Goal: Answer question/provide support

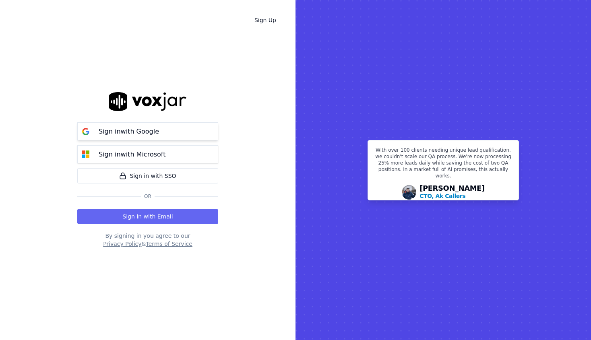
click at [145, 133] on p "Sign in with Google" at bounding box center [129, 132] width 60 height 10
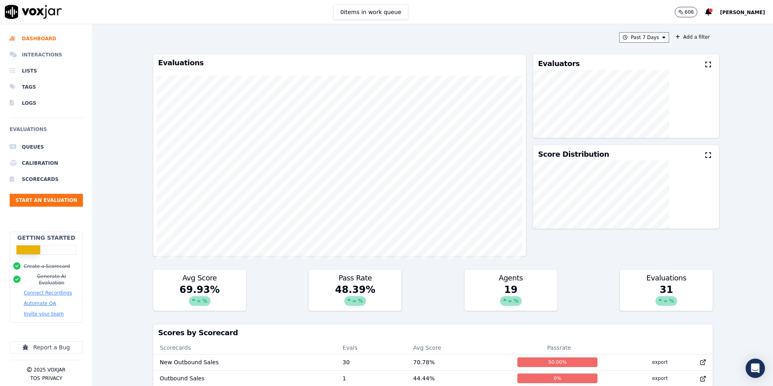
click at [33, 56] on li "Interactions" at bounding box center [46, 55] width 73 height 16
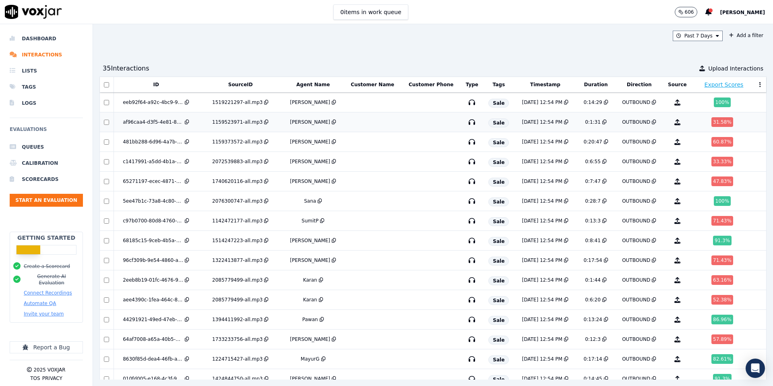
click at [590, 122] on div "31.58 %" at bounding box center [722, 122] width 22 height 10
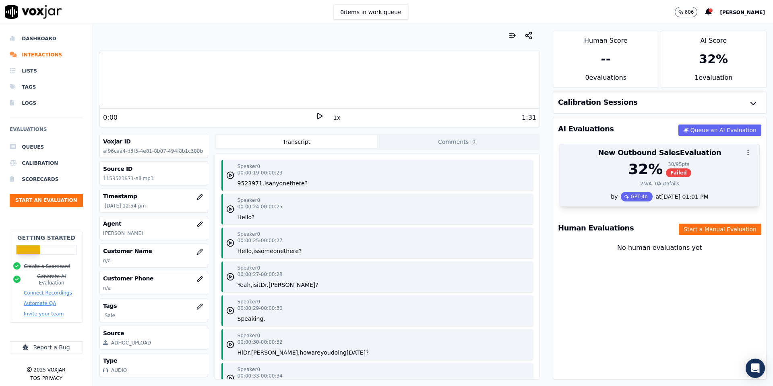
click at [680, 175] on span "Failed" at bounding box center [678, 172] width 25 height 9
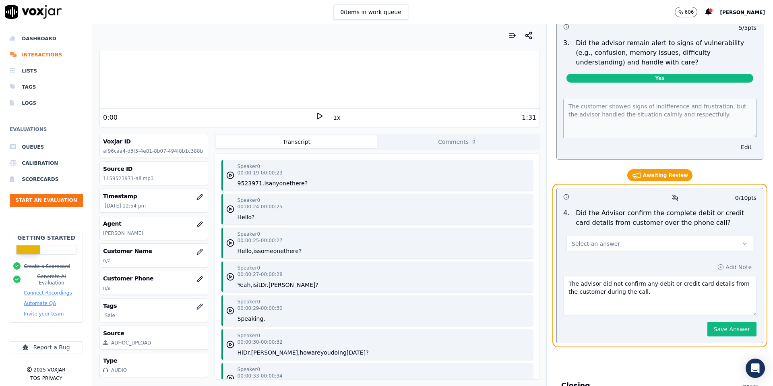
scroll to position [2054, 0]
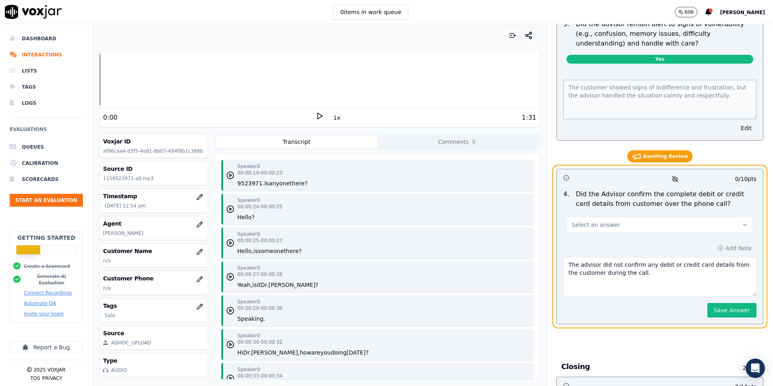
click at [635, 217] on button "Select an answer" at bounding box center [659, 225] width 187 height 16
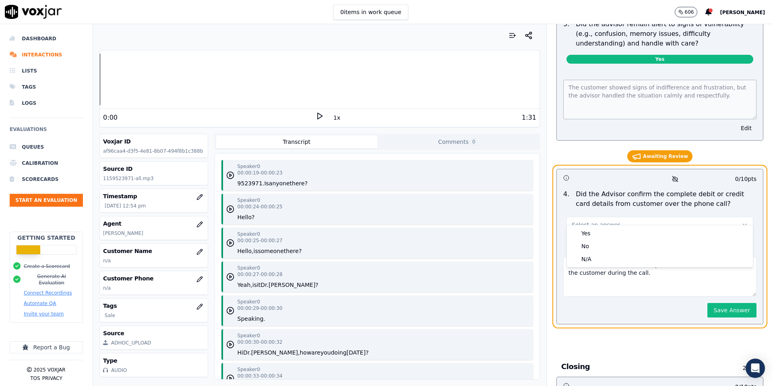
click at [635, 217] on button "Select an answer" at bounding box center [659, 225] width 187 height 16
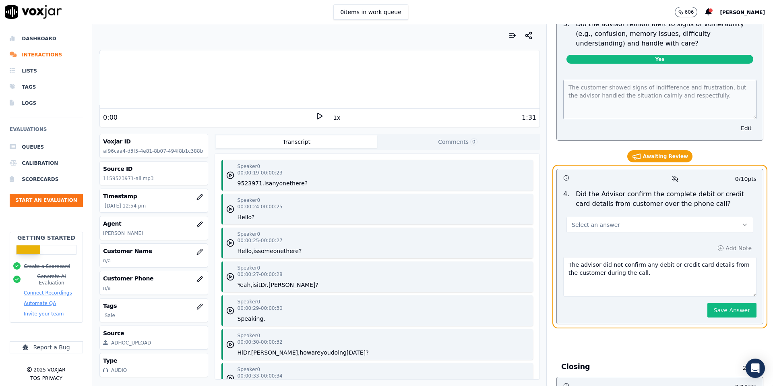
click at [631, 217] on button "Select an answer" at bounding box center [659, 225] width 187 height 16
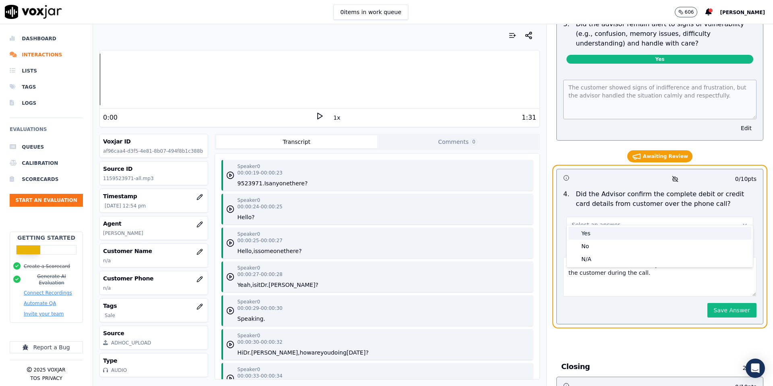
click at [617, 237] on div "Yes" at bounding box center [659, 233] width 183 height 13
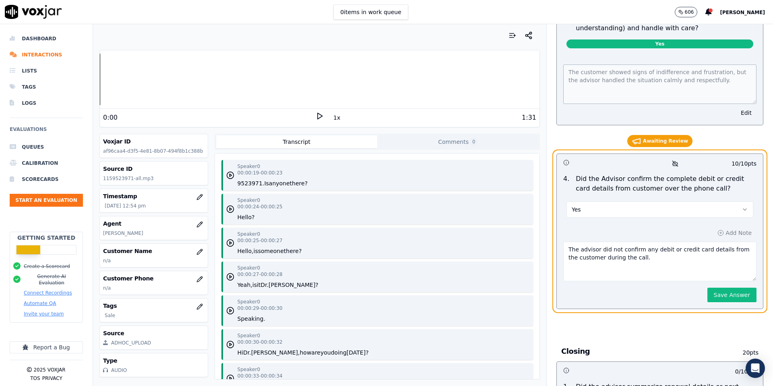
scroll to position [2071, 0]
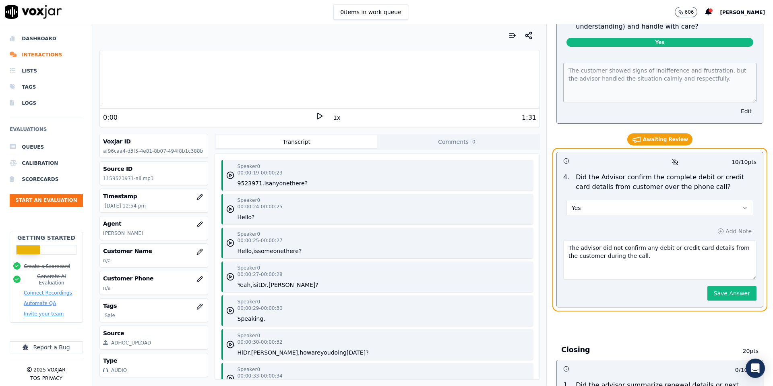
click at [625, 200] on button "Yes" at bounding box center [659, 208] width 187 height 16
click at [610, 233] on div "No" at bounding box center [659, 229] width 183 height 13
click at [740, 286] on button "Save Answer" at bounding box center [731, 293] width 49 height 14
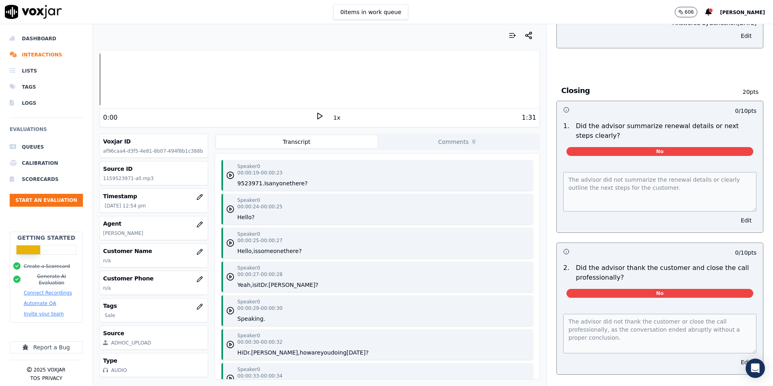
scroll to position [2304, 0]
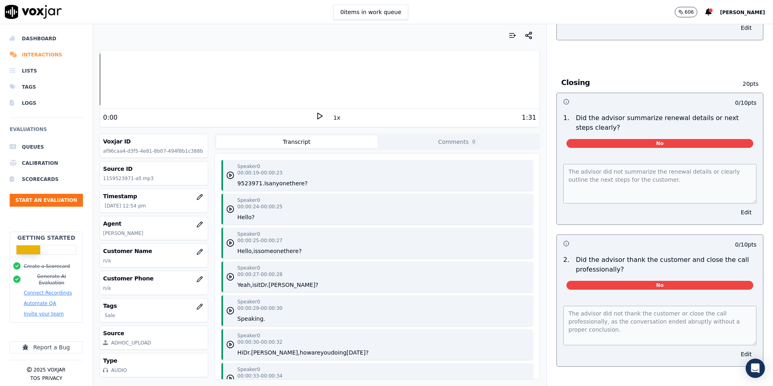
click at [37, 56] on li "Interactions" at bounding box center [46, 55] width 73 height 16
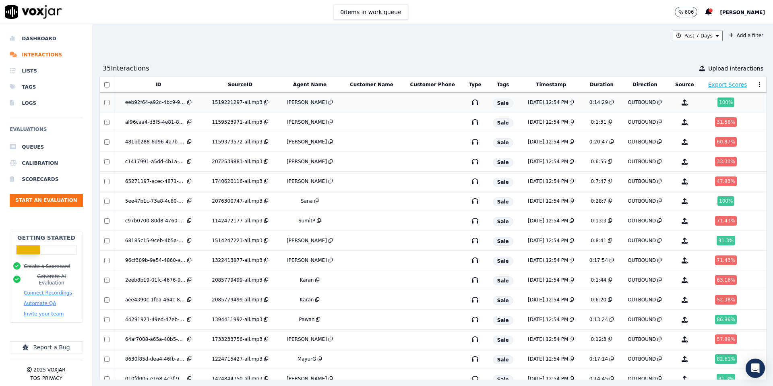
click at [542, 98] on td "9/5/25 12:54 PM" at bounding box center [551, 103] width 64 height 20
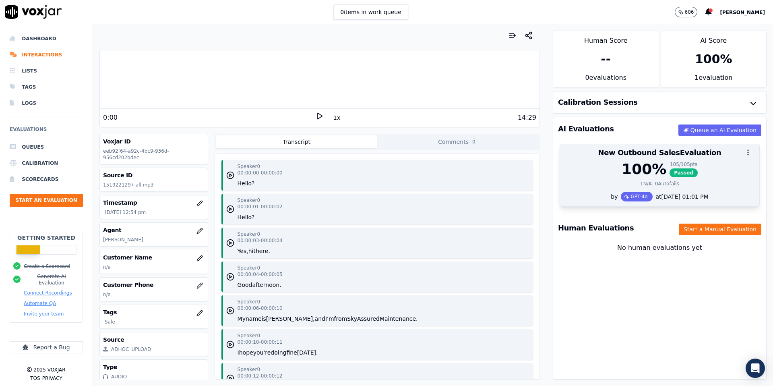
click at [692, 167] on div "105 / 105 pts" at bounding box center [683, 164] width 28 height 6
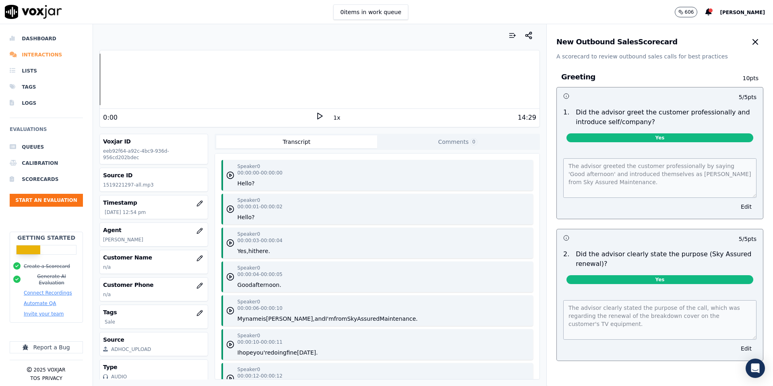
click at [38, 53] on li "Interactions" at bounding box center [46, 55] width 73 height 16
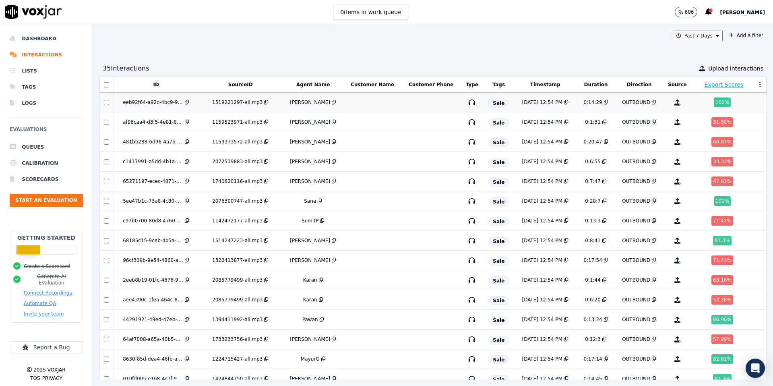
click at [318, 106] on td "[PERSON_NAME]" at bounding box center [313, 103] width 61 height 20
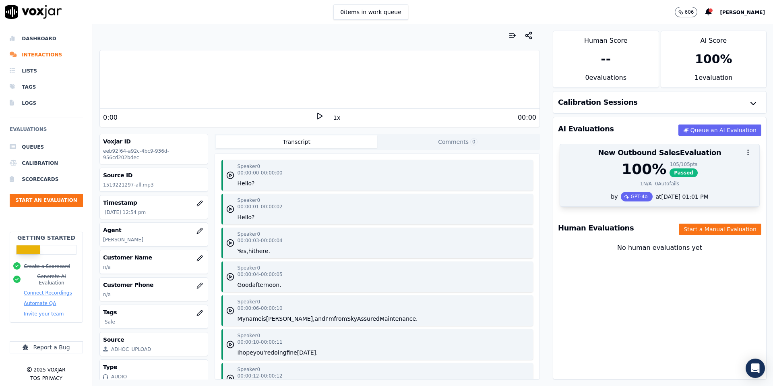
click at [624, 172] on div "100 %" at bounding box center [643, 169] width 45 height 16
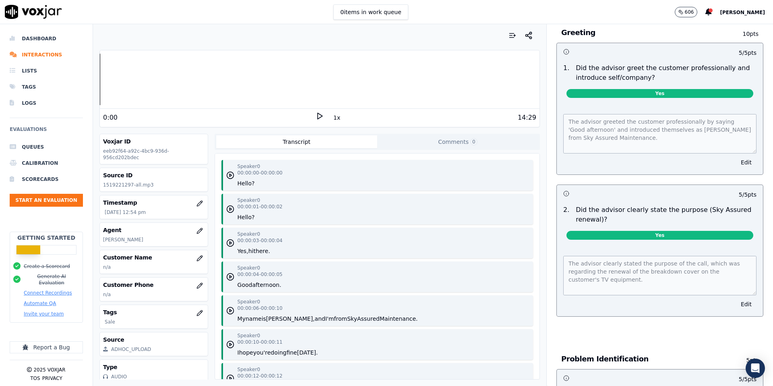
scroll to position [46, 0]
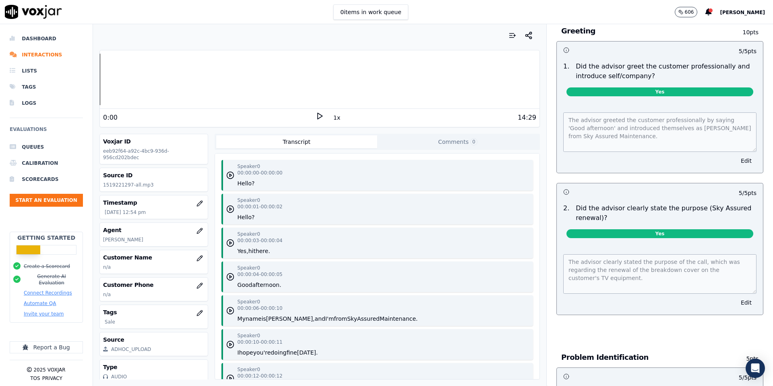
click at [322, 116] on icon at bounding box center [320, 116] width 8 height 8
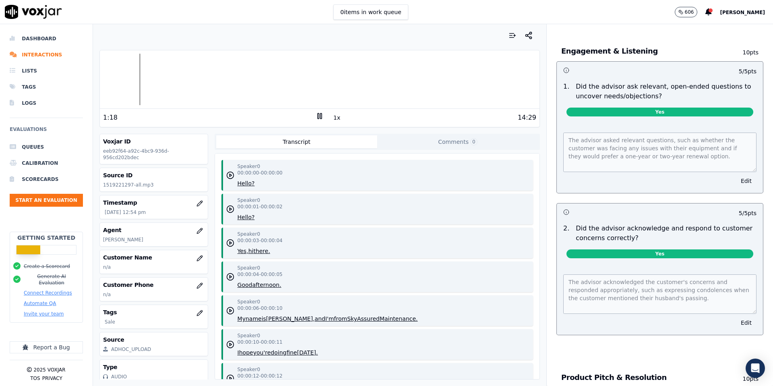
scroll to position [538, 0]
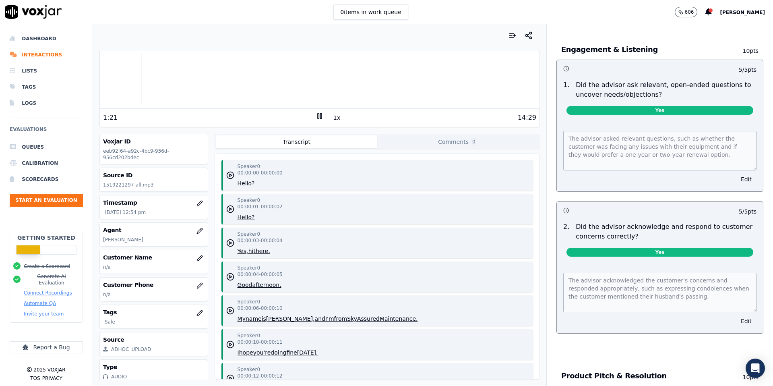
click at [647, 105] on div "Yes" at bounding box center [660, 108] width 200 height 19
drag, startPoint x: 576, startPoint y: 84, endPoint x: 652, endPoint y: 96, distance: 77.5
click at [652, 96] on p "Did the advisor ask relevant, open-ended questions to uncover needs/objections?" at bounding box center [666, 89] width 181 height 19
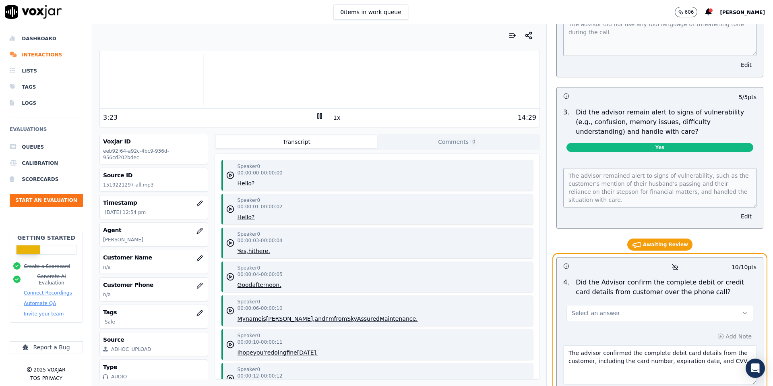
scroll to position [1965, 0]
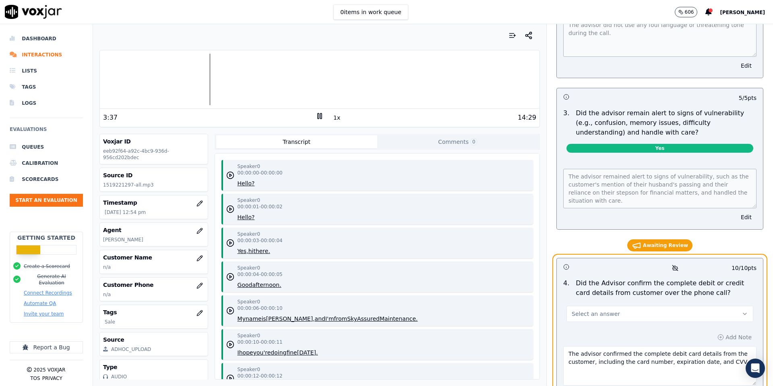
click at [520, 190] on div "Speaker 0 00:00:00 - 00:00:00 Hello? Speaker 0 00:00:01 - 00:00:02 Hello? Speak…" at bounding box center [377, 265] width 324 height 225
click at [546, 12] on div "0 items in work queue 606 Ganesh Kamankar" at bounding box center [386, 12] width 773 height 24
click at [493, 12] on div "0 items in work queue 606 Ganesh Kamankar" at bounding box center [386, 12] width 773 height 24
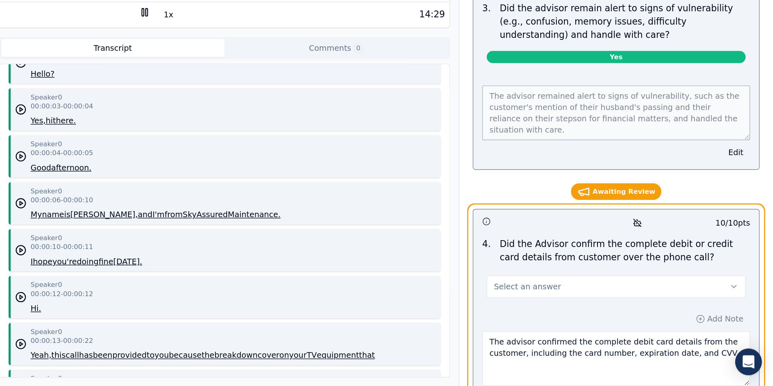
scroll to position [58, 0]
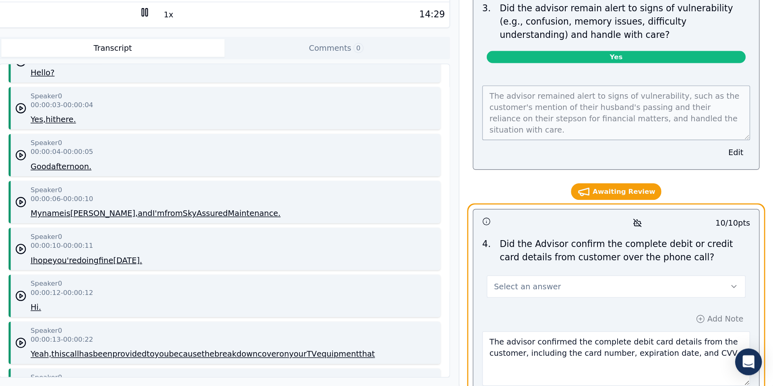
click at [594, 241] on div "Awaiting Review 10 / 10 pts 4 . Did the Advisor confirm the complete debit or c…" at bounding box center [659, 326] width 207 height 174
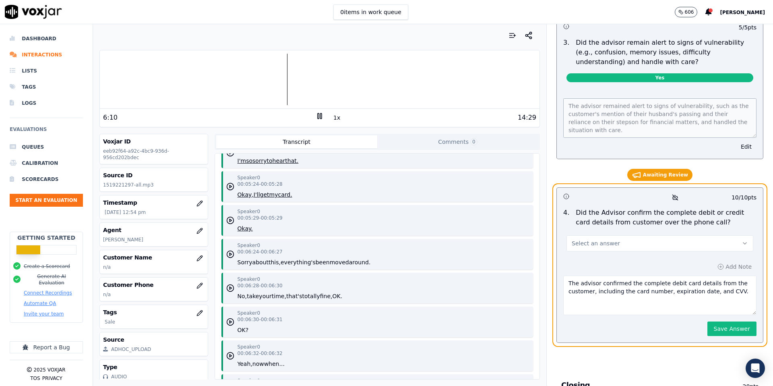
scroll to position [2035, 0]
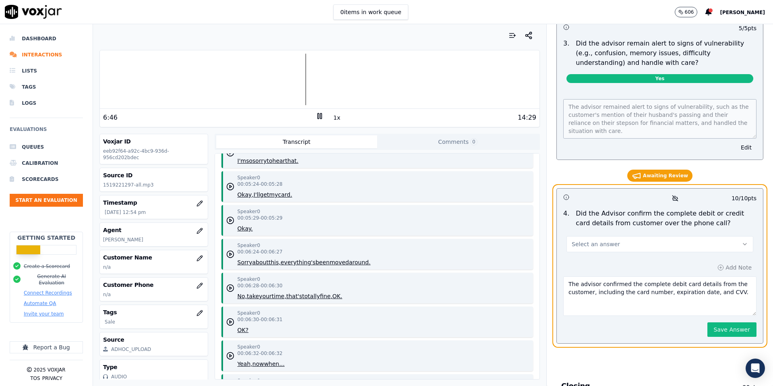
click at [674, 236] on button "Select an answer" at bounding box center [659, 244] width 187 height 16
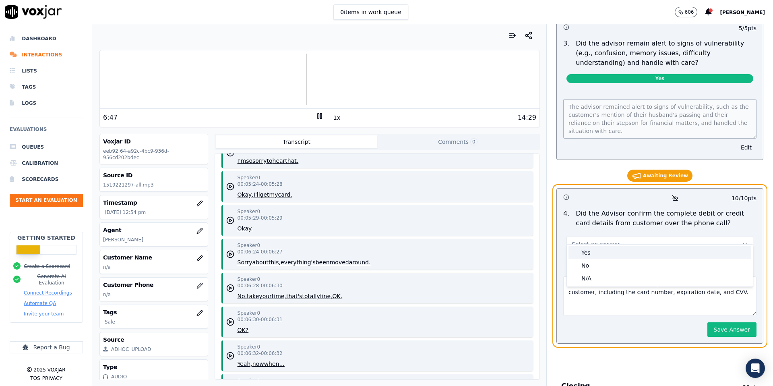
click at [636, 252] on div "Yes" at bounding box center [659, 252] width 183 height 13
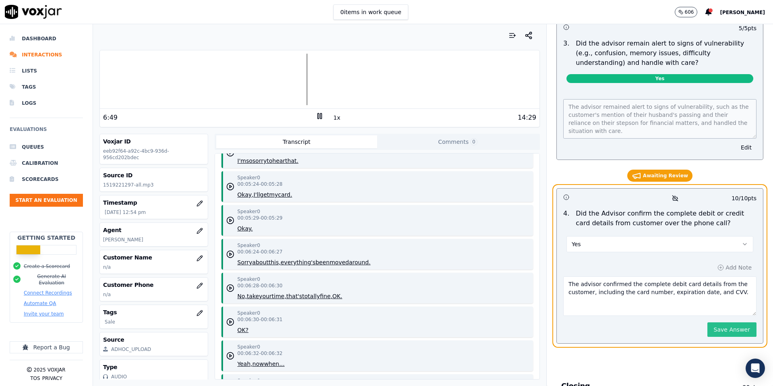
click at [727, 322] on button "Save Answer" at bounding box center [731, 329] width 49 height 14
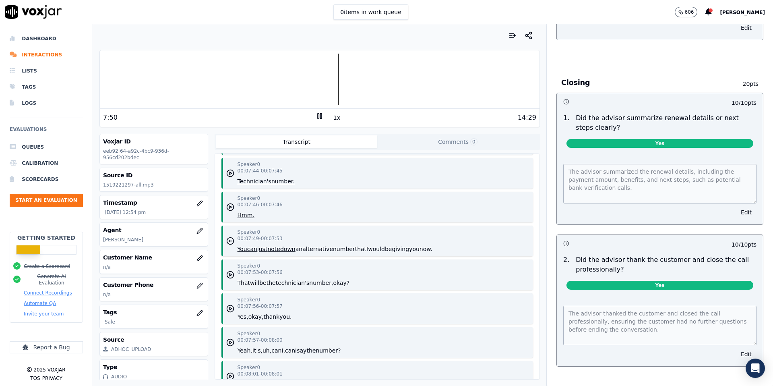
scroll to position [2799, 0]
click at [322, 118] on rect at bounding box center [320, 115] width 1 height 5
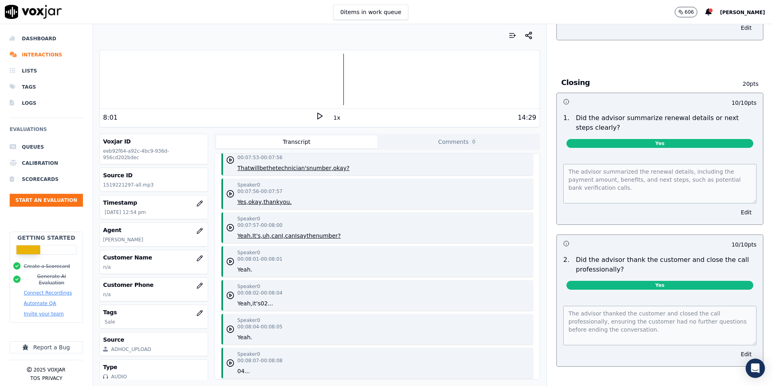
scroll to position [2912, 0]
click at [319, 116] on icon at bounding box center [320, 116] width 8 height 8
click at [319, 116] on rect at bounding box center [318, 115] width 1 height 5
click at [320, 114] on icon at bounding box center [320, 116] width 8 height 8
click at [320, 114] on rect at bounding box center [320, 115] width 1 height 5
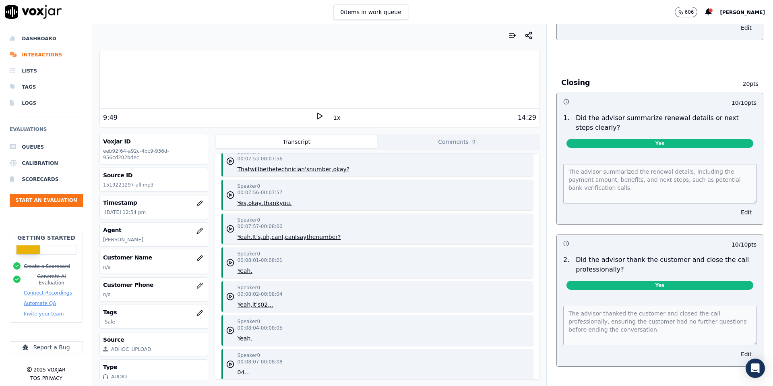
click at [392, 85] on div at bounding box center [320, 80] width 440 height 52
click at [320, 116] on icon at bounding box center [320, 116] width 8 height 8
click at [386, 89] on div at bounding box center [320, 80] width 440 height 52
click at [382, 89] on div at bounding box center [320, 80] width 440 height 52
click at [386, 86] on div at bounding box center [320, 80] width 440 height 52
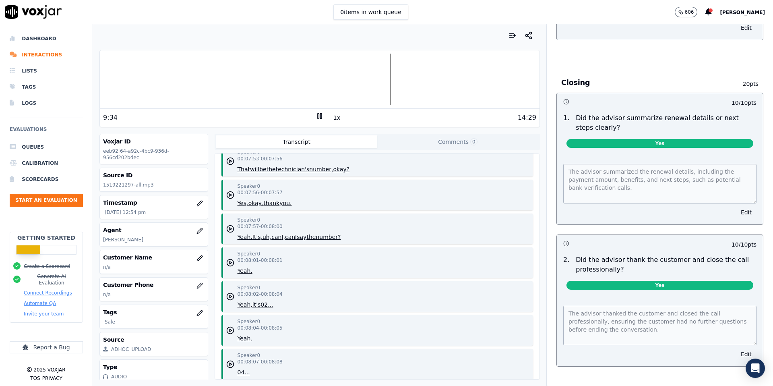
click at [380, 94] on div at bounding box center [320, 80] width 440 height 52
click at [374, 94] on div at bounding box center [320, 80] width 440 height 52
click at [320, 117] on icon at bounding box center [320, 116] width 8 height 8
click at [708, 12] on div at bounding box center [710, 10] width 4 height 4
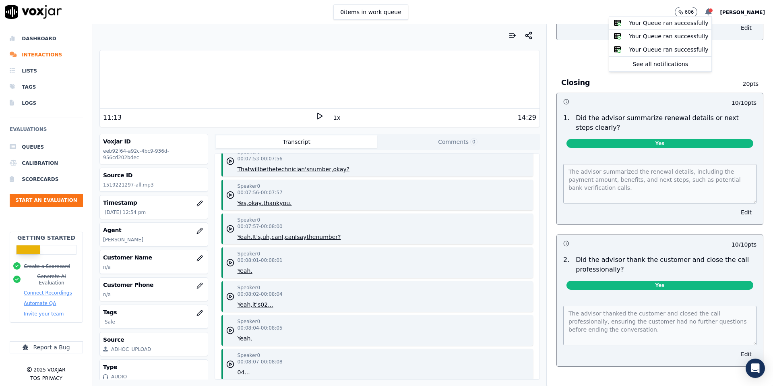
click at [708, 11] on div at bounding box center [710, 10] width 4 height 4
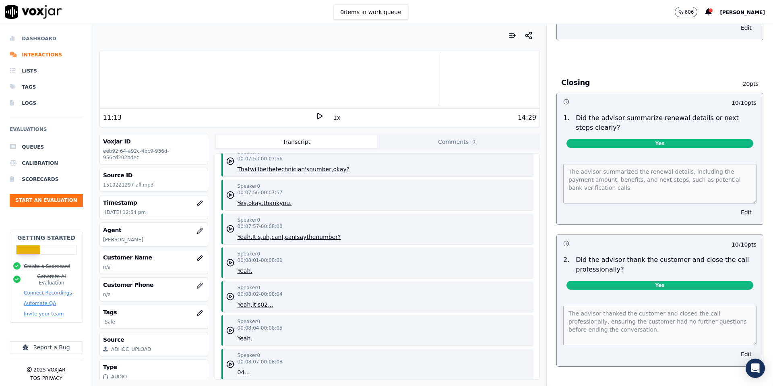
click at [44, 39] on li "Dashboard" at bounding box center [46, 39] width 73 height 16
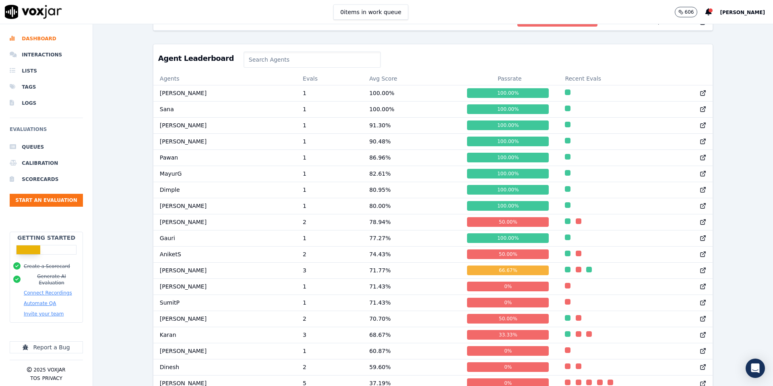
scroll to position [394, 0]
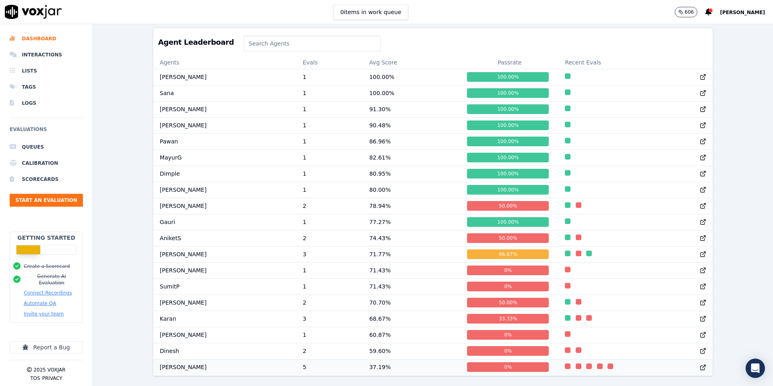
click at [366, 365] on td "37.19 %" at bounding box center [412, 367] width 98 height 16
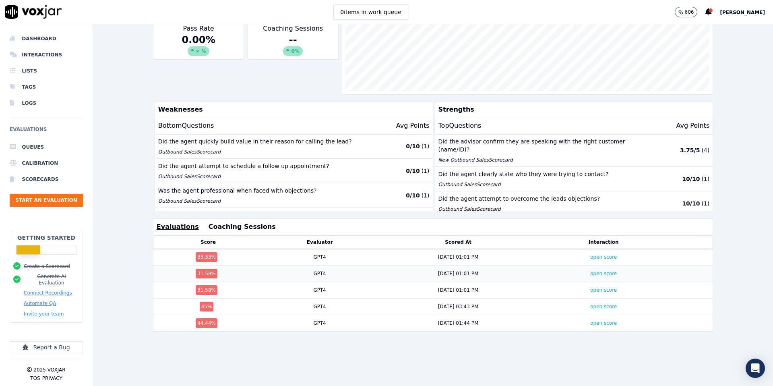
scroll to position [149, 0]
click at [263, 257] on td "33.33 %" at bounding box center [208, 256] width 110 height 17
click at [459, 255] on div "9/5/25 01:01 PM" at bounding box center [458, 256] width 40 height 6
click at [603, 256] on link "open score" at bounding box center [603, 257] width 27 height 6
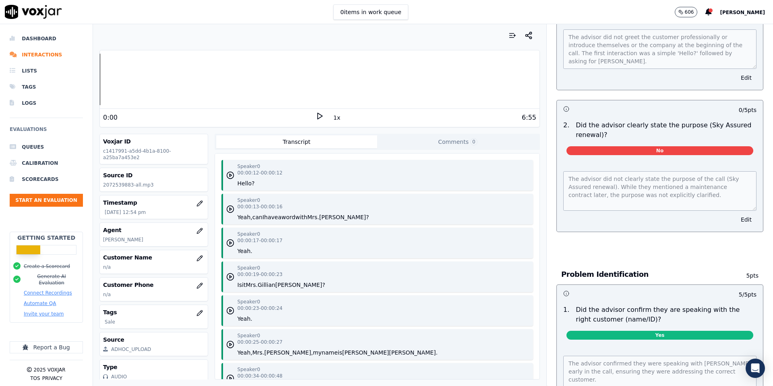
scroll to position [136, 0]
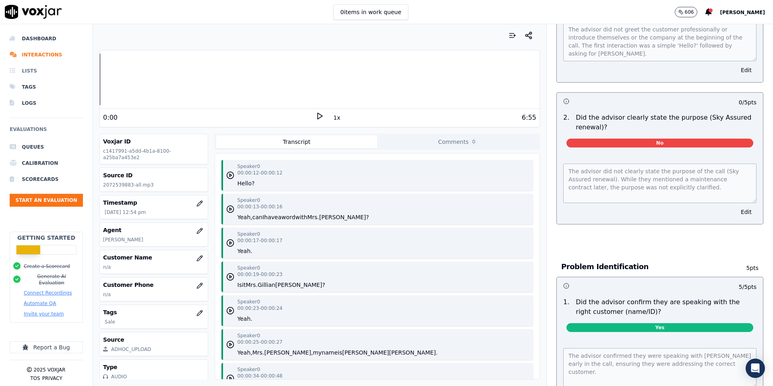
click at [29, 72] on li "Lists" at bounding box center [46, 71] width 73 height 16
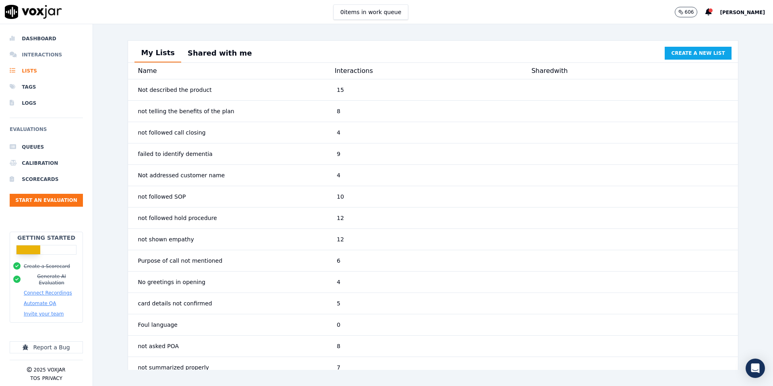
click at [43, 54] on li "Interactions" at bounding box center [46, 55] width 73 height 16
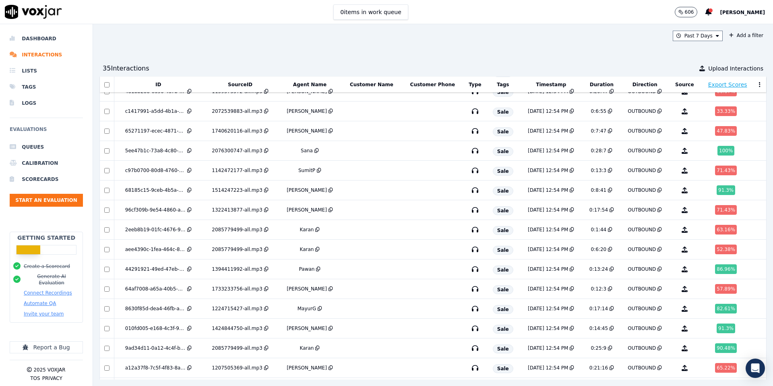
scroll to position [31, 0]
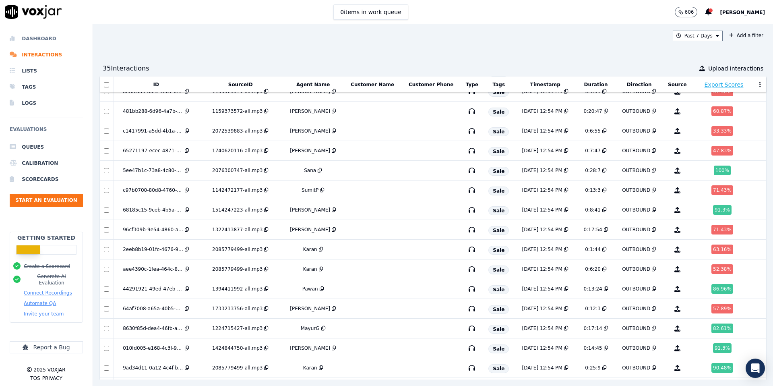
click at [39, 41] on li "Dashboard" at bounding box center [46, 39] width 73 height 16
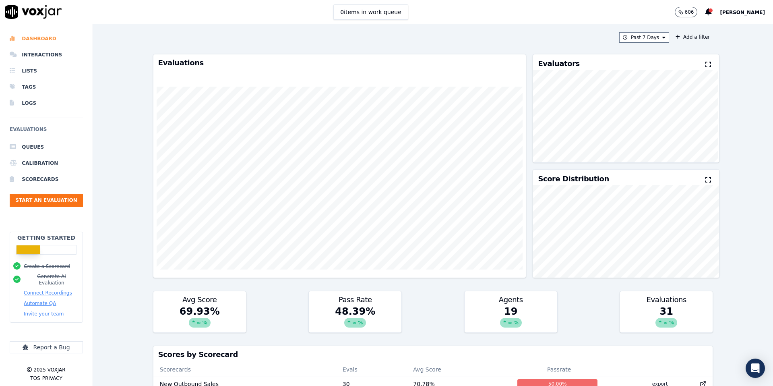
click at [39, 41] on li "Dashboard" at bounding box center [46, 39] width 73 height 16
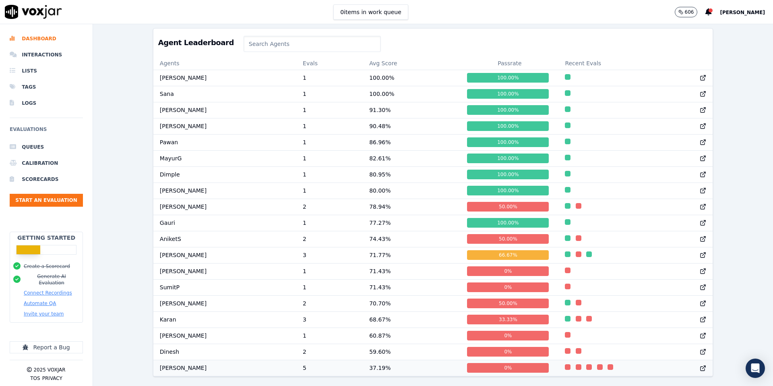
click at [607, 367] on button "button" at bounding box center [611, 367] width 9 height 6
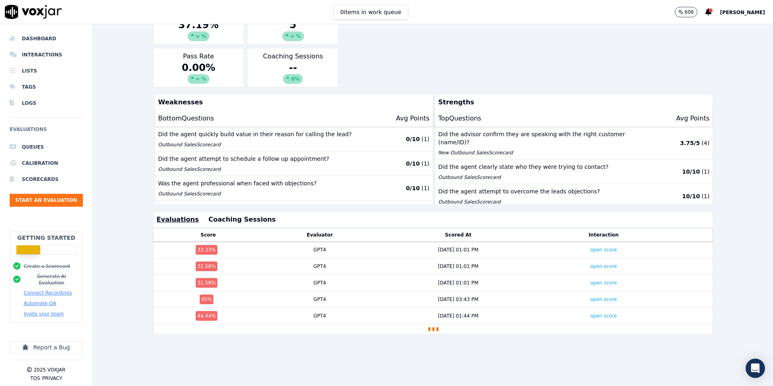
scroll to position [129, 0]
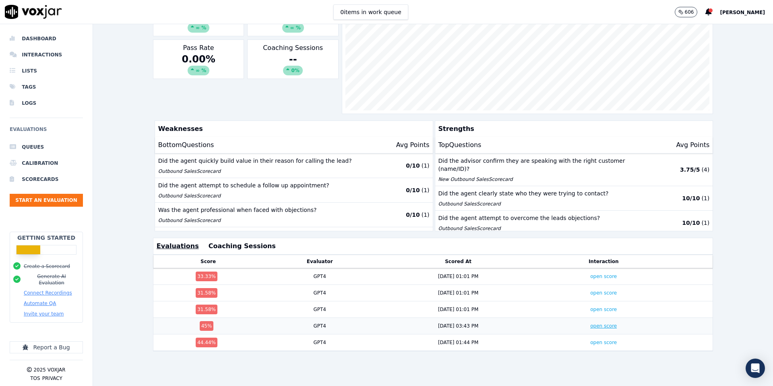
click at [603, 326] on link "open score" at bounding box center [603, 326] width 27 height 6
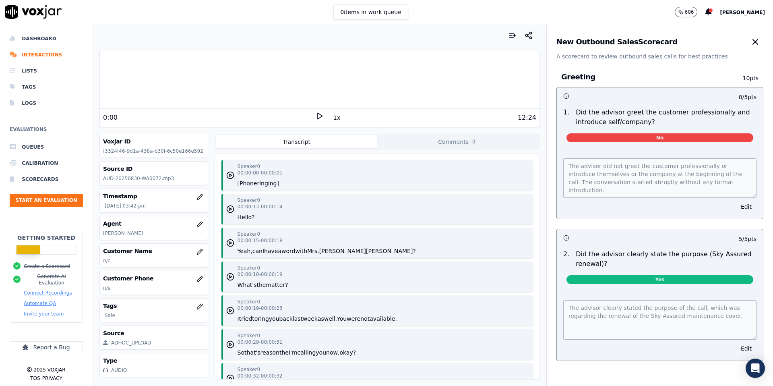
click at [324, 113] on div "12:24" at bounding box center [430, 118] width 213 height 10
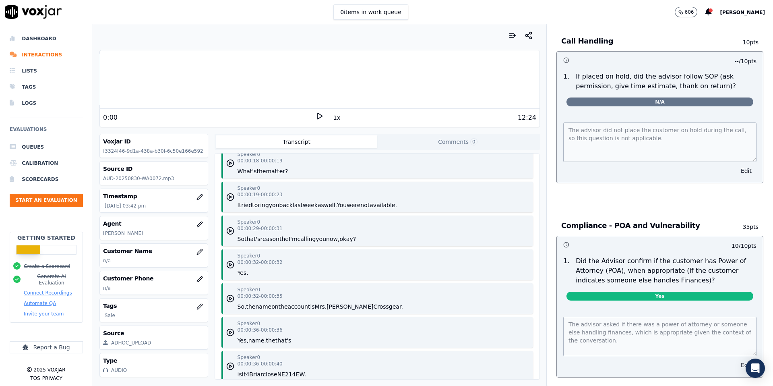
scroll to position [1507, 0]
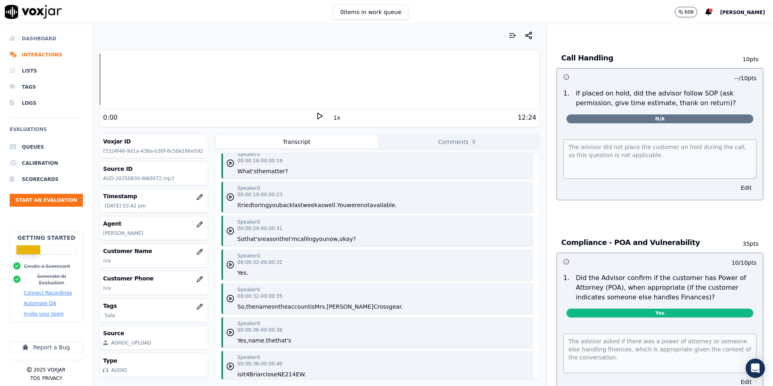
click at [27, 33] on li "Dashboard" at bounding box center [46, 39] width 73 height 16
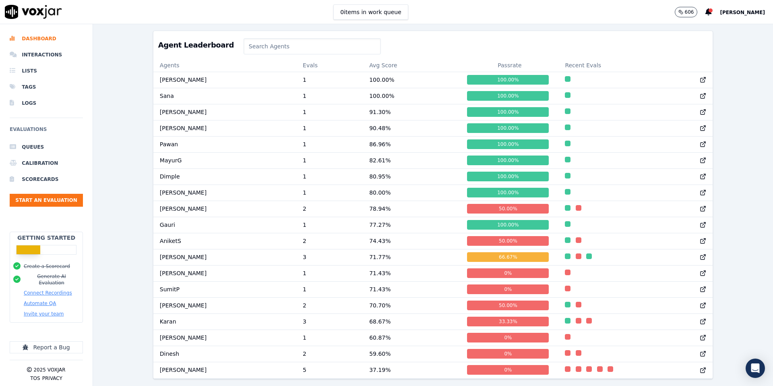
scroll to position [394, 0]
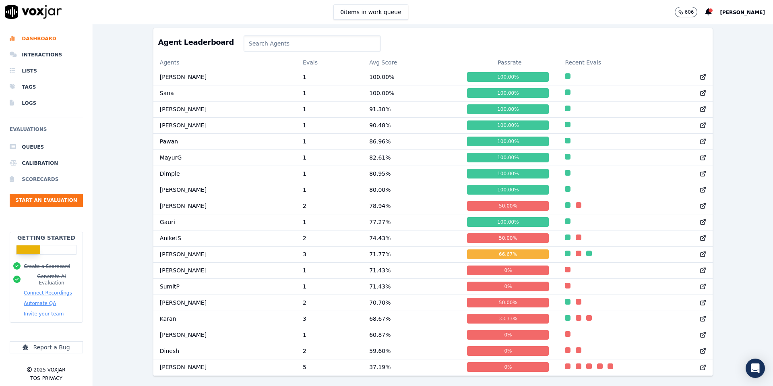
click at [55, 180] on li "Scorecards" at bounding box center [46, 179] width 73 height 16
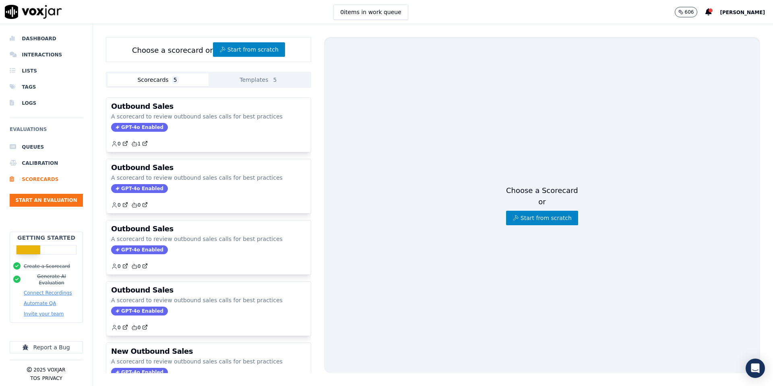
scroll to position [31, 0]
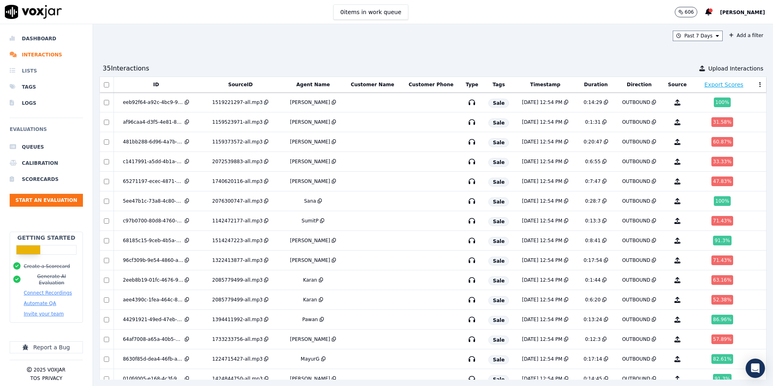
click at [31, 73] on li "Lists" at bounding box center [46, 71] width 73 height 16
click at [31, 70] on li "Lists" at bounding box center [46, 71] width 73 height 16
click at [32, 72] on li "Lists" at bounding box center [46, 71] width 73 height 16
click at [28, 91] on li "Tags" at bounding box center [46, 87] width 73 height 16
click at [23, 101] on li "Logs" at bounding box center [46, 103] width 73 height 16
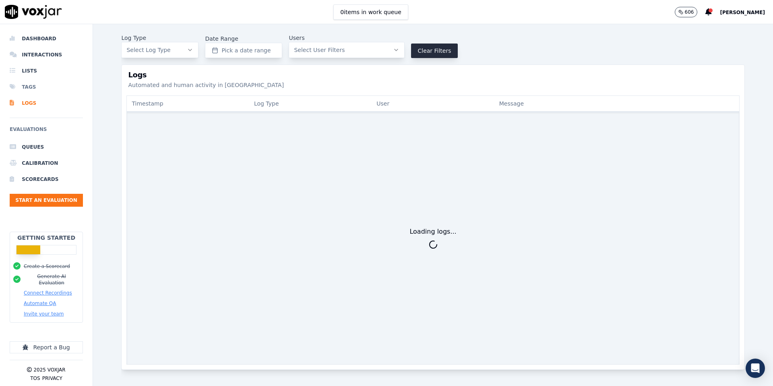
click at [30, 92] on li "Tags" at bounding box center [46, 87] width 73 height 16
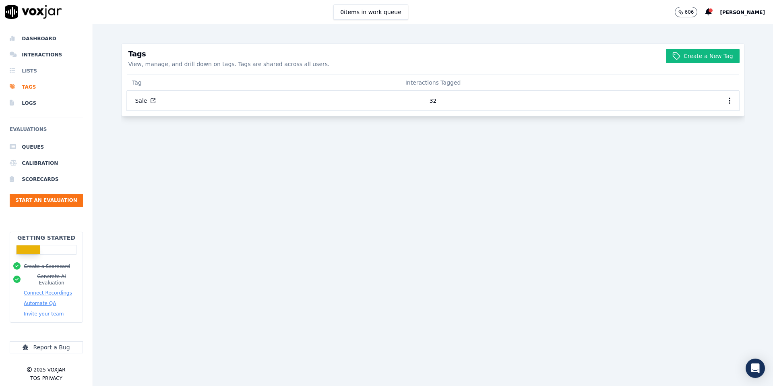
click at [31, 70] on li "Lists" at bounding box center [46, 71] width 73 height 16
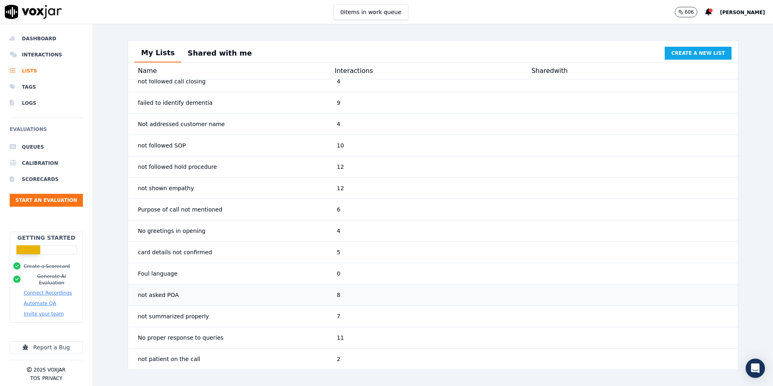
scroll to position [51, 0]
click at [238, 288] on div "not asked POA" at bounding box center [233, 294] width 199 height 14
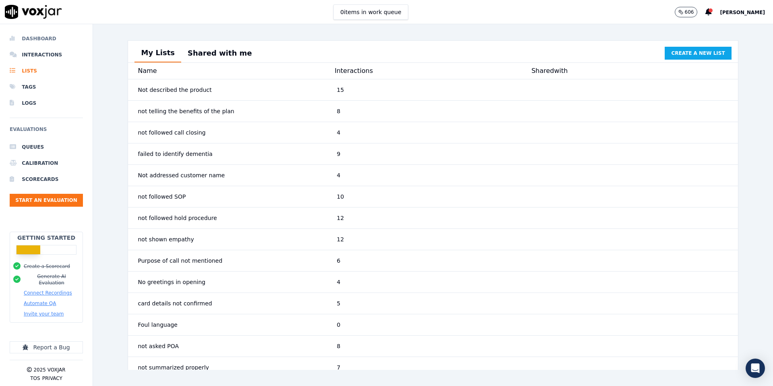
click at [36, 38] on li "Dashboard" at bounding box center [46, 39] width 73 height 16
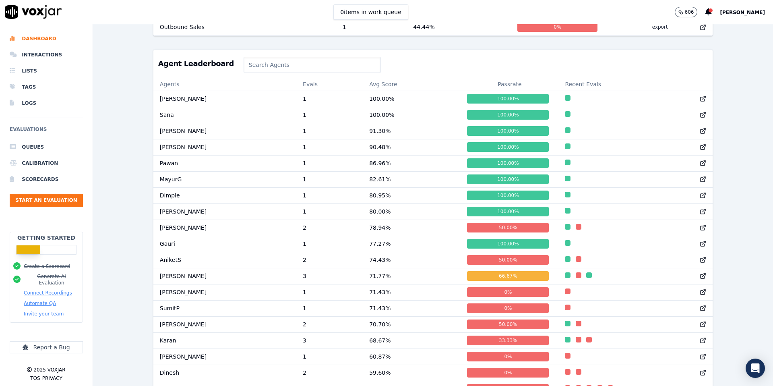
scroll to position [0, 0]
click at [313, 325] on td "2" at bounding box center [329, 324] width 66 height 16
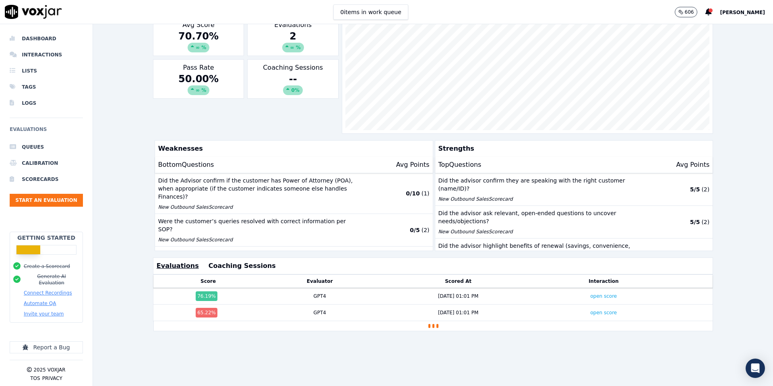
scroll to position [14, 0]
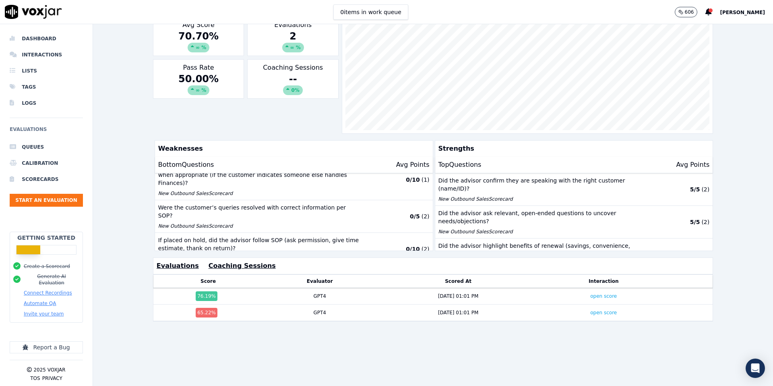
click at [245, 262] on button "Coaching Sessions" at bounding box center [242, 266] width 67 height 10
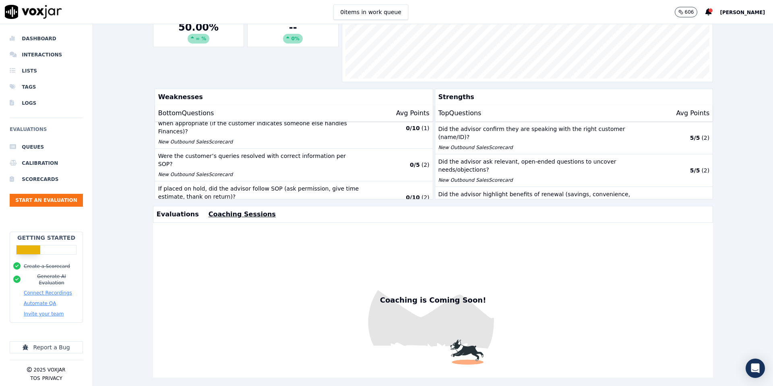
scroll to position [169, 0]
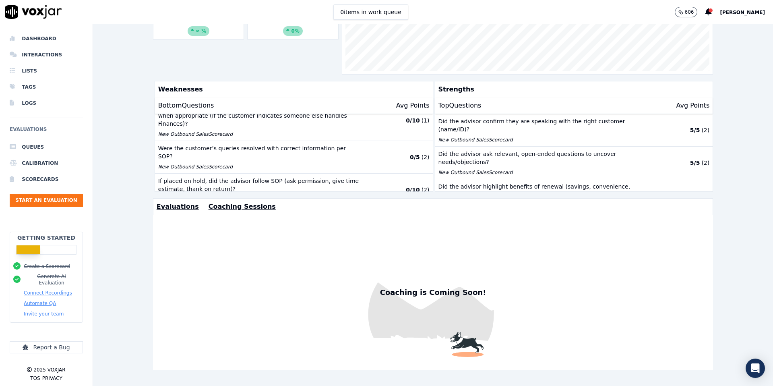
click at [169, 207] on button "Evaluations" at bounding box center [178, 207] width 42 height 10
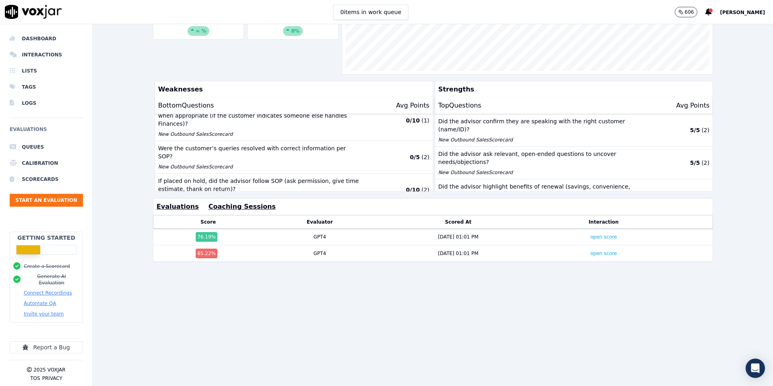
click at [223, 208] on button "Coaching Sessions" at bounding box center [242, 207] width 67 height 10
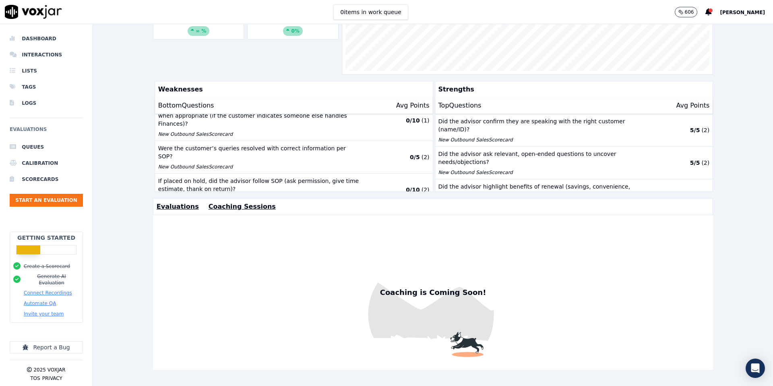
click at [174, 203] on button "Evaluations" at bounding box center [178, 207] width 42 height 10
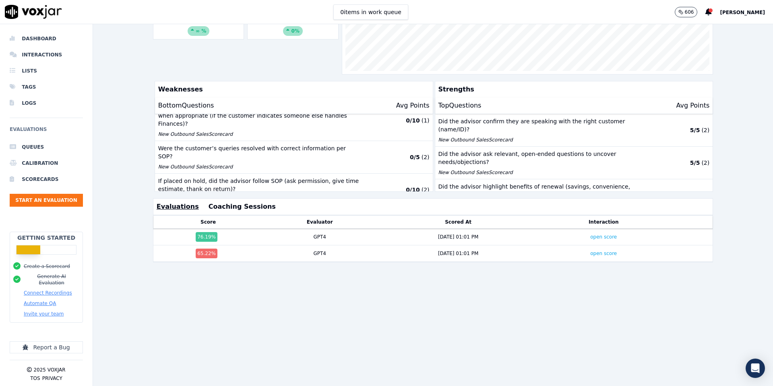
click at [157, 202] on button "Evaluations" at bounding box center [178, 207] width 42 height 10
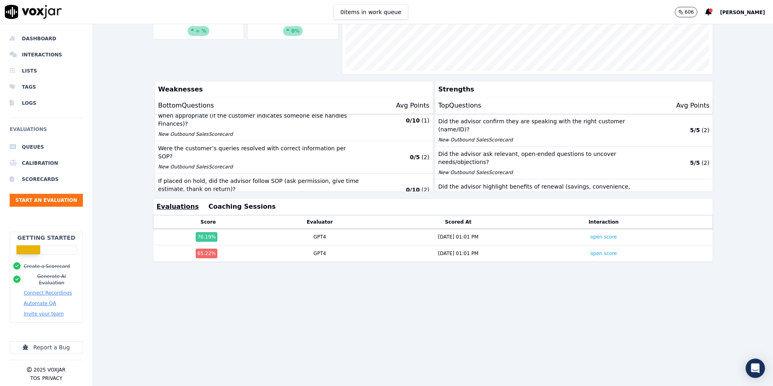
click at [157, 202] on button "Evaluations" at bounding box center [178, 207] width 42 height 10
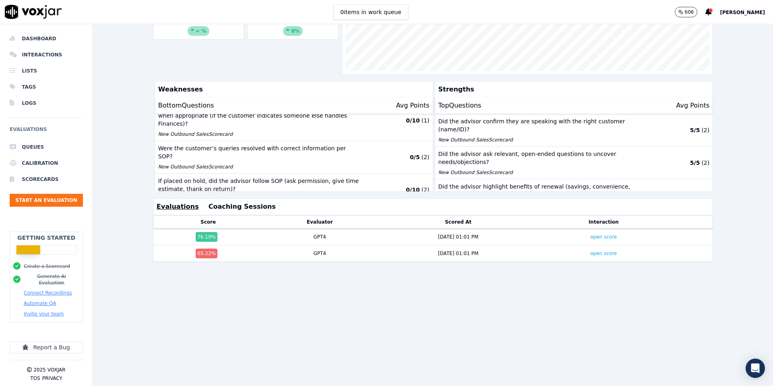
click at [157, 202] on button "Evaluations" at bounding box center [178, 207] width 42 height 10
